Goal: Information Seeking & Learning: Find contact information

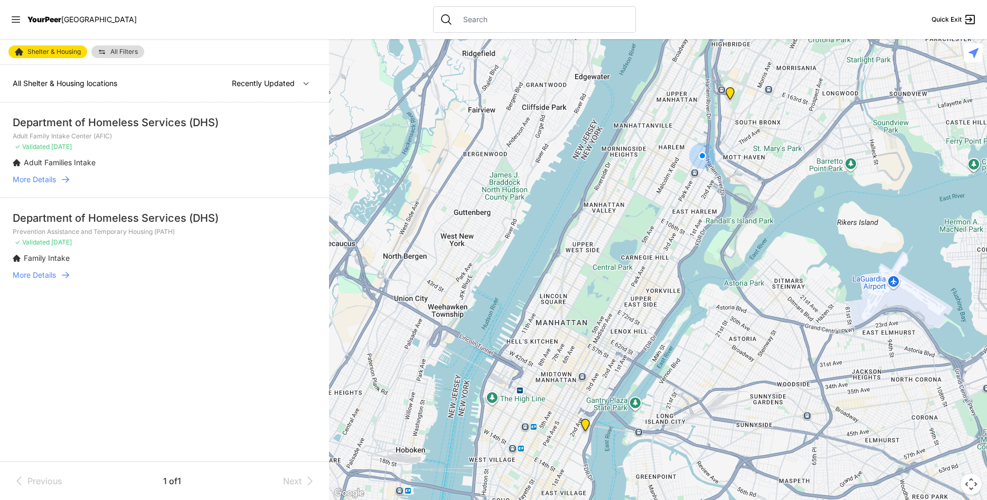
select select "nearby"
click at [44, 178] on span "More Details" at bounding box center [34, 179] width 43 height 11
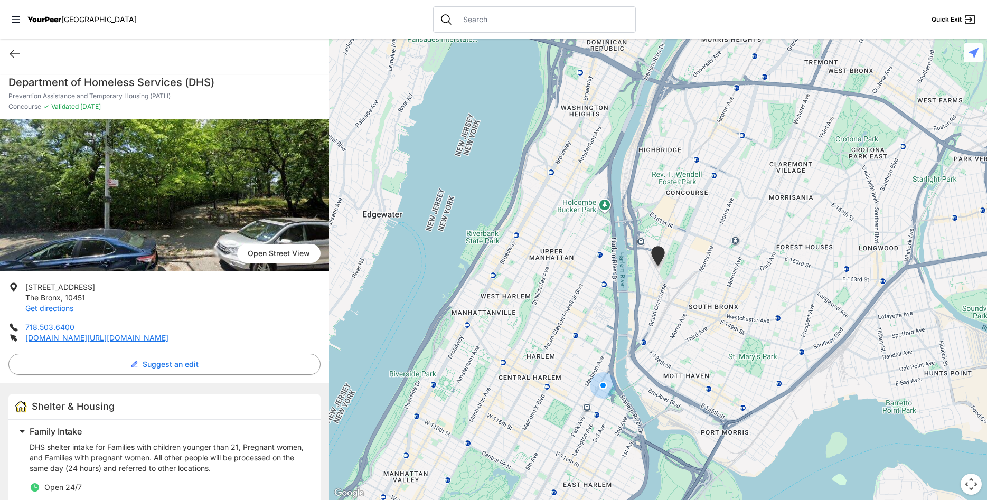
drag, startPoint x: 275, startPoint y: 292, endPoint x: 145, endPoint y: 283, distance: 129.8
click at [145, 283] on li "[STREET_ADDRESS] Get directions" at bounding box center [164, 298] width 312 height 32
click at [14, 56] on icon at bounding box center [14, 54] width 13 height 13
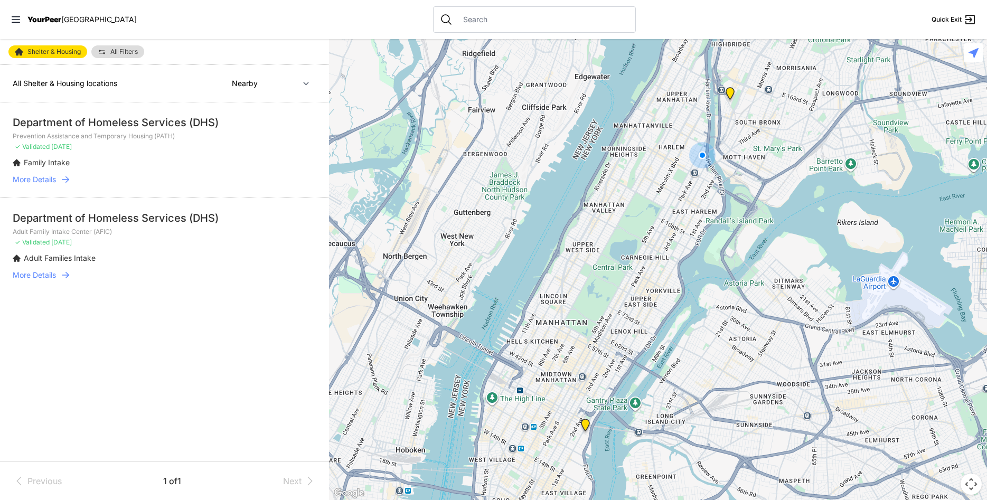
click at [53, 281] on li "Department of Homeless Services (DHS) Adult Family Intake Center (AFIC) ✓ Valid…" at bounding box center [164, 246] width 329 height 96
click at [80, 217] on div "Department of Homeless Services (DHS)" at bounding box center [165, 218] width 304 height 15
click at [51, 254] on span "Adult Families Intake" at bounding box center [60, 258] width 72 height 9
click at [43, 270] on span "More Details" at bounding box center [34, 275] width 43 height 11
